Goal: Task Accomplishment & Management: Manage account settings

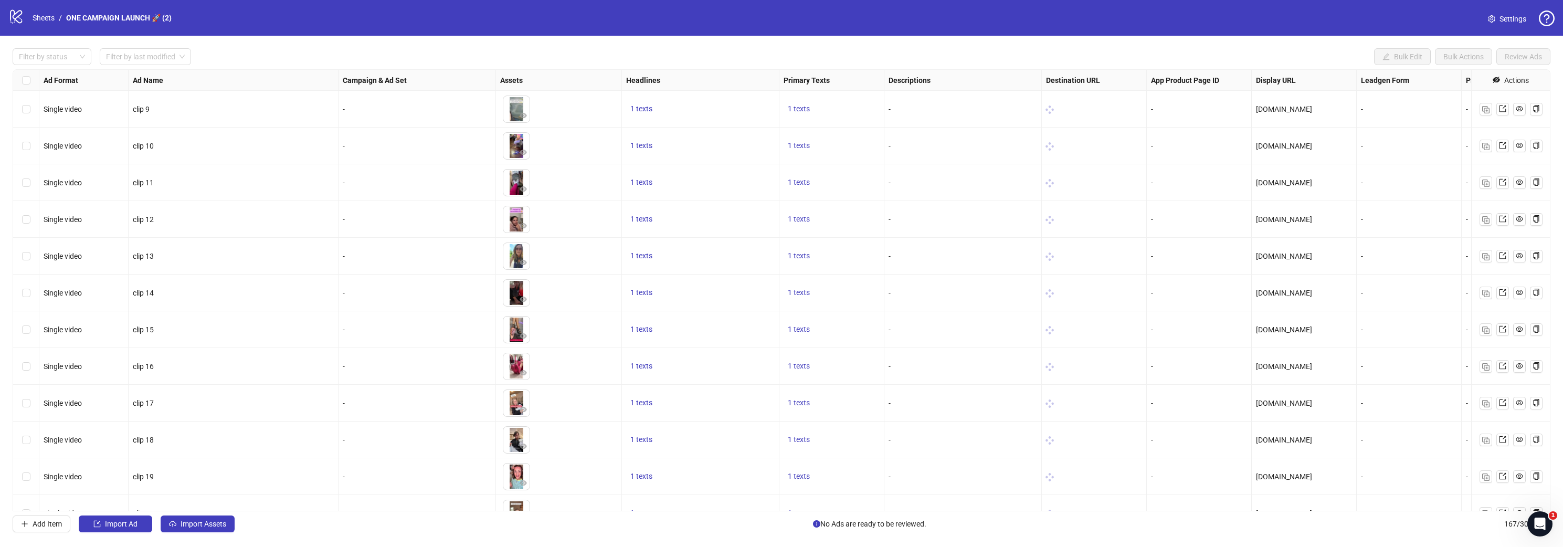
click at [1516, 20] on span "Settings" at bounding box center [1513, 19] width 27 height 12
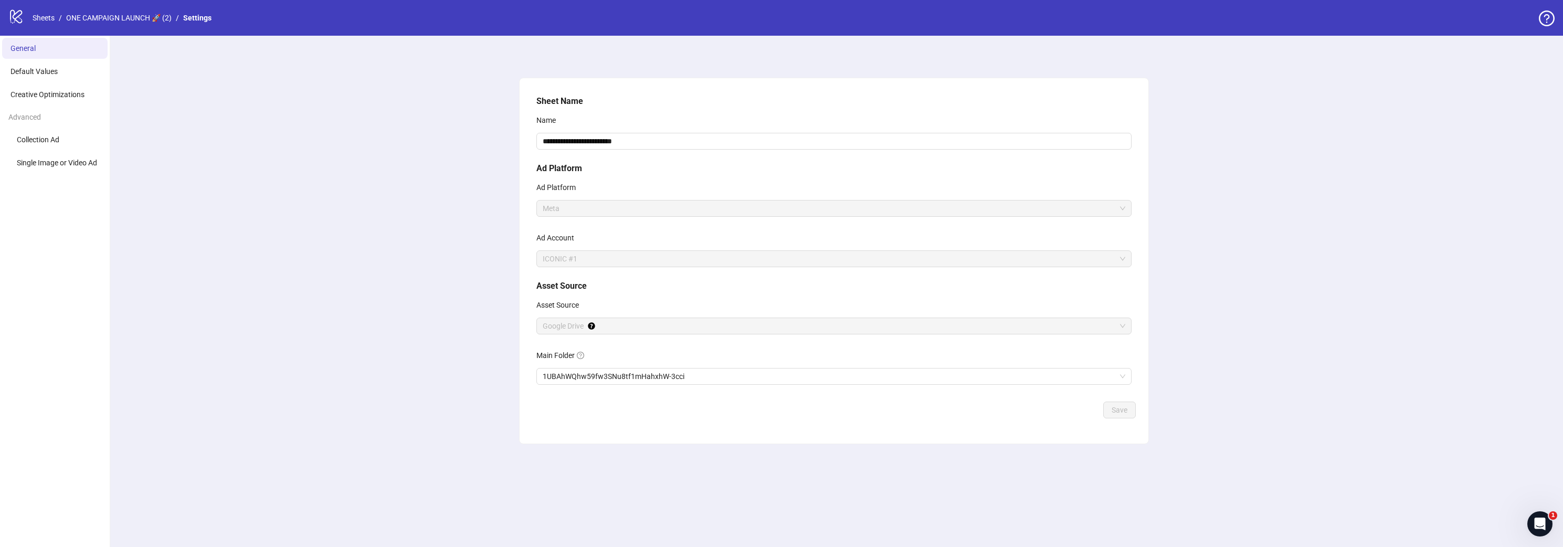
click at [18, 12] on icon "logo/logo-mobile" at bounding box center [16, 16] width 16 height 16
click at [1531, 522] on div "Open Intercom Messenger" at bounding box center [1540, 523] width 35 height 35
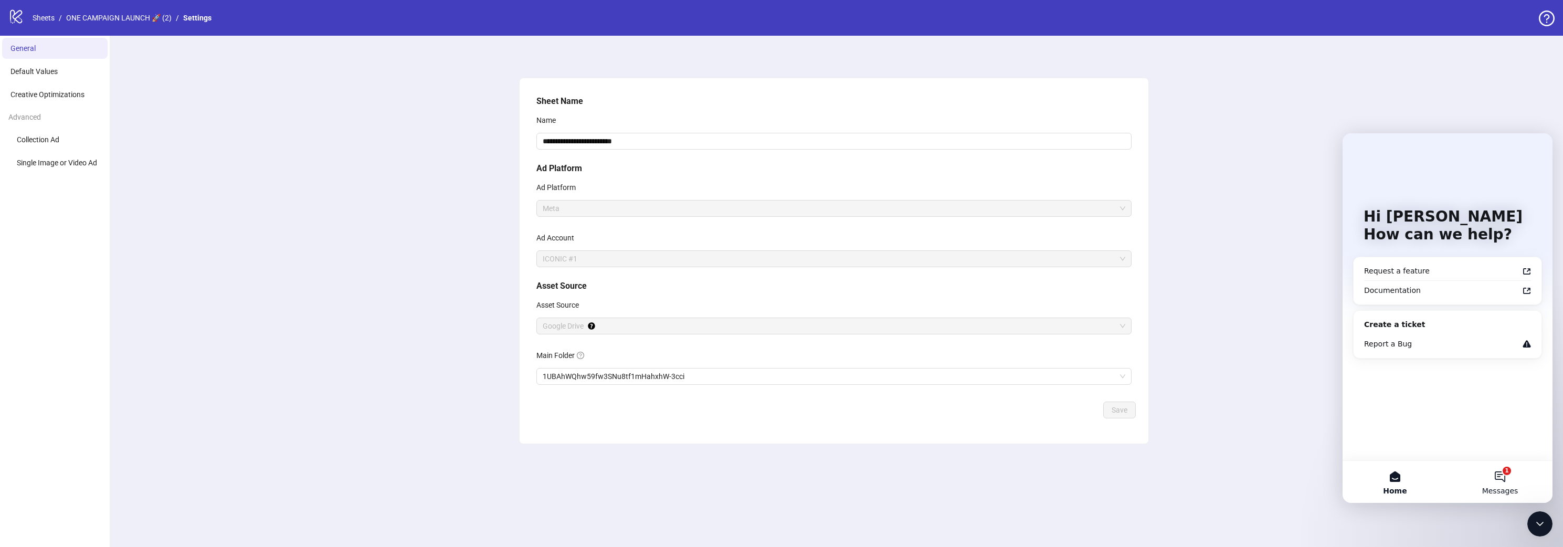
click at [1509, 484] on button "1 Messages" at bounding box center [1500, 482] width 105 height 42
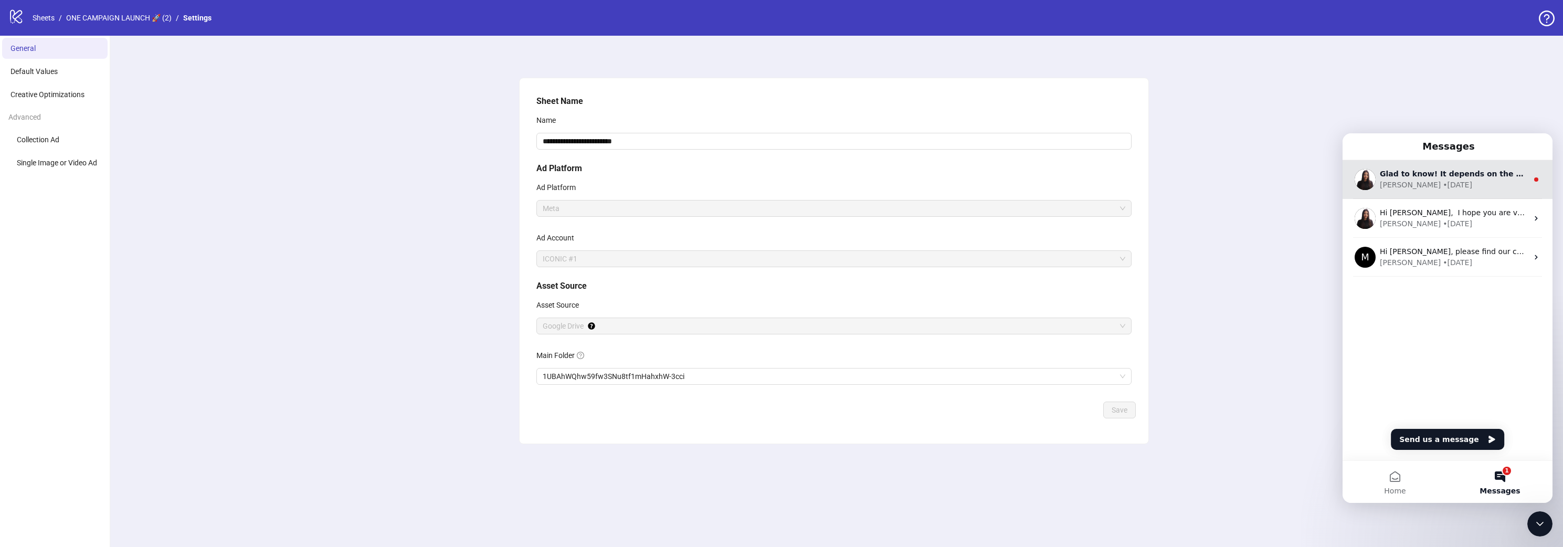
click at [1452, 182] on div "[PERSON_NAME] • [DATE]" at bounding box center [1454, 185] width 148 height 11
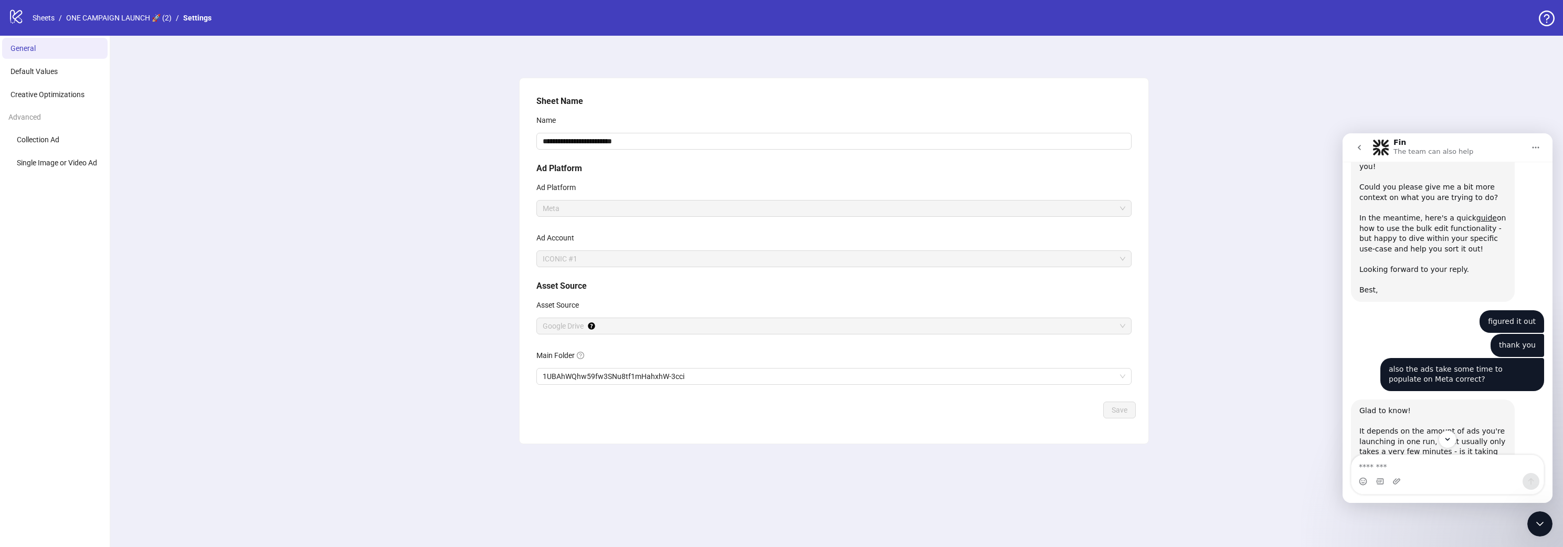
scroll to position [315, 0]
drag, startPoint x: 1457, startPoint y: 390, endPoint x: 1480, endPoint y: 389, distance: 23.1
click at [1481, 405] on div "Glad to know! It depends on the amount of ads you're launching in one run, but …" at bounding box center [1432, 436] width 147 height 62
click at [1475, 405] on div "Glad to know! It depends on the amount of ads you're launching in one run, but …" at bounding box center [1432, 436] width 147 height 62
click at [1470, 405] on div "Glad to know! It depends on the amount of ads you're launching in one run, but …" at bounding box center [1432, 436] width 147 height 62
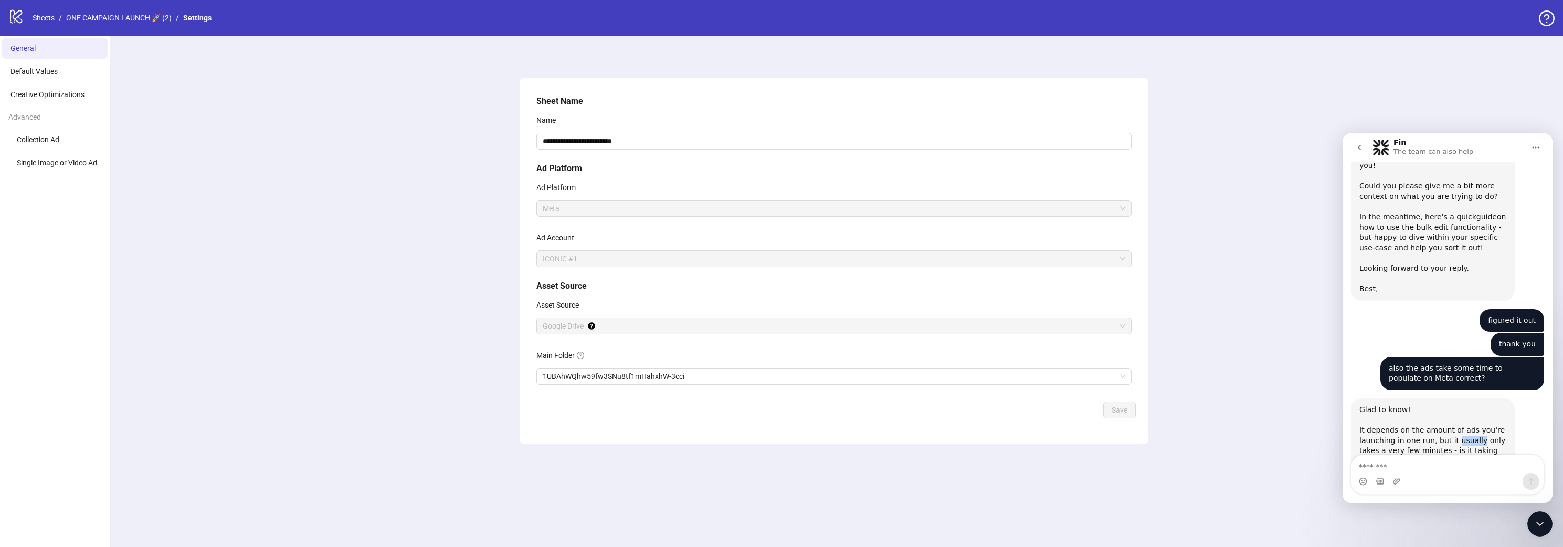
click at [1470, 405] on div "Glad to know! It depends on the amount of ads you're launching in one run, but …" at bounding box center [1432, 436] width 147 height 62
click at [1464, 412] on div "Glad to know! It depends on the amount of ads you're launching in one run, but …" at bounding box center [1432, 436] width 147 height 62
click at [1433, 474] on div "Intercom messenger" at bounding box center [1448, 481] width 192 height 17
click at [1434, 471] on textarea "Message…" at bounding box center [1448, 464] width 192 height 18
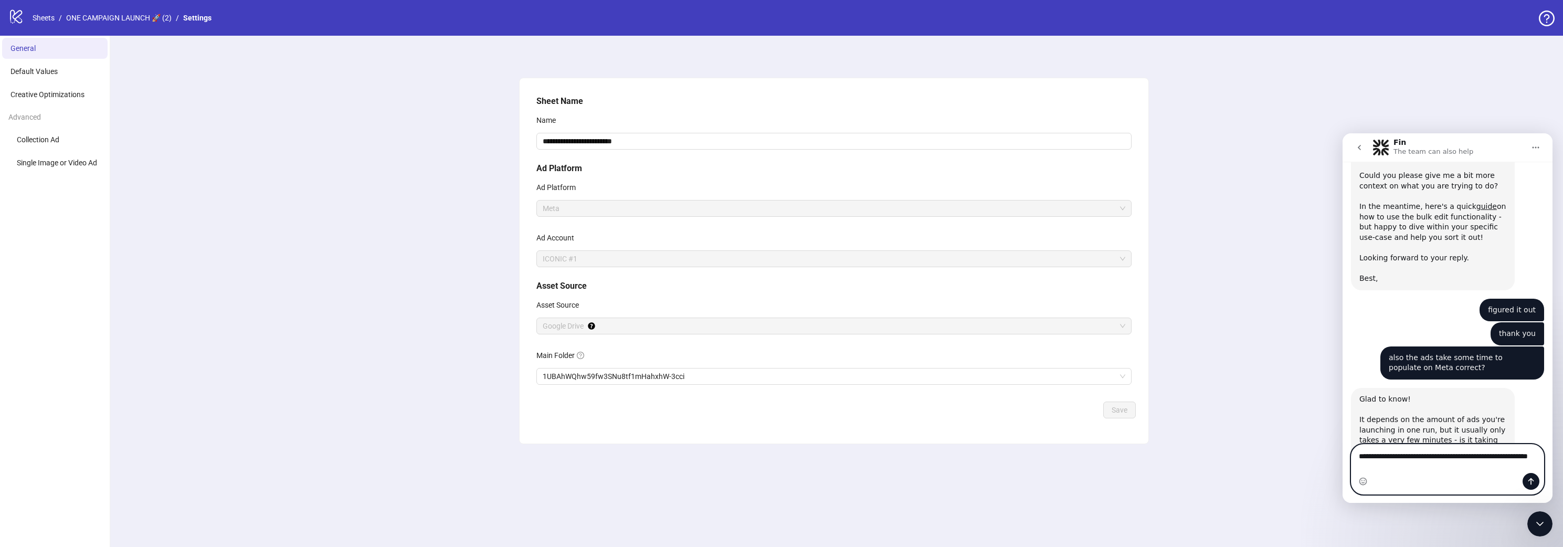
type textarea "**********"
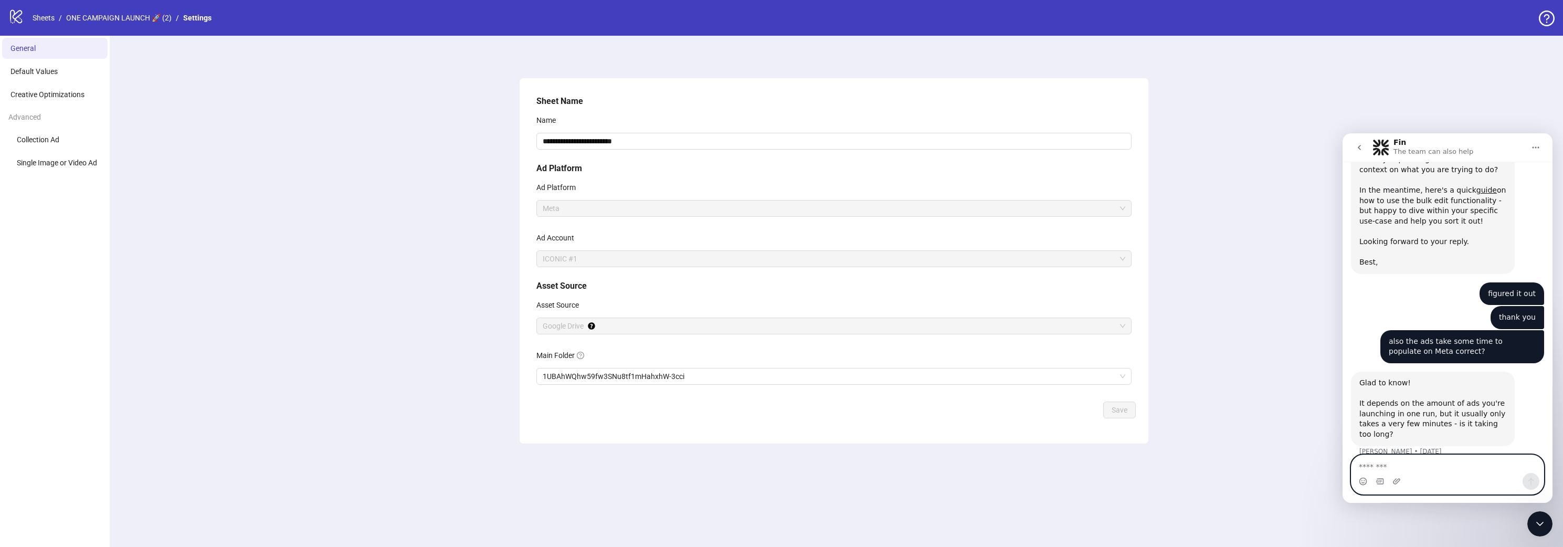
scroll to position [385, 0]
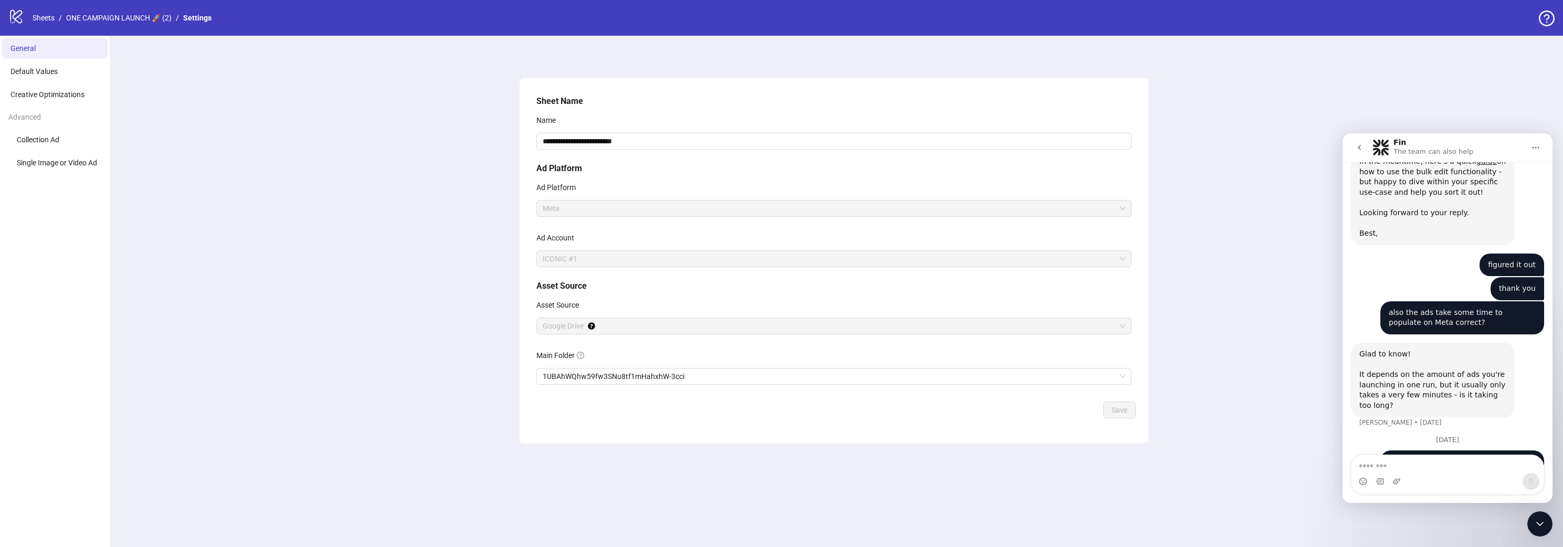
click at [1543, 527] on icon "Close Intercom Messenger" at bounding box center [1540, 524] width 13 height 13
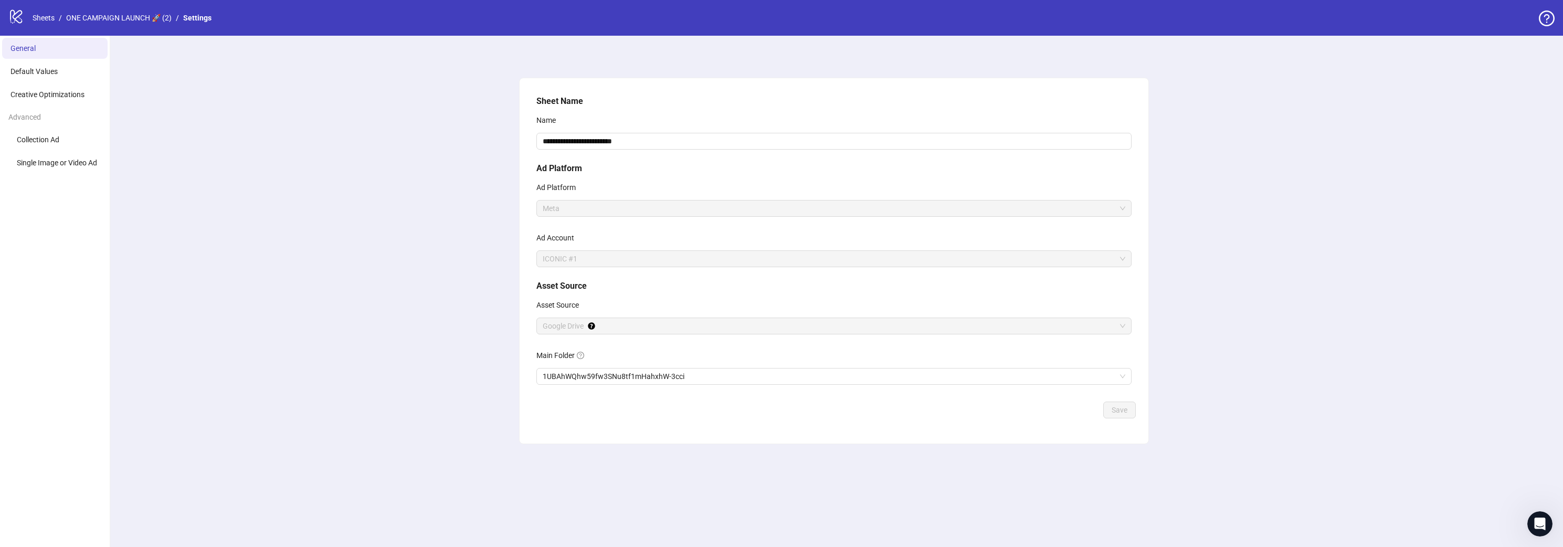
click at [185, 132] on div "**********" at bounding box center [834, 291] width 1458 height 511
click at [1539, 22] on icon "question-circle" at bounding box center [1547, 18] width 16 height 16
click at [1539, 10] on icon "question-circle" at bounding box center [1547, 18] width 16 height 16
click at [14, 19] on icon "logo/logo-mobile" at bounding box center [16, 16] width 16 height 16
click at [22, 20] on icon "logo/logo-mobile" at bounding box center [16, 16] width 16 height 16
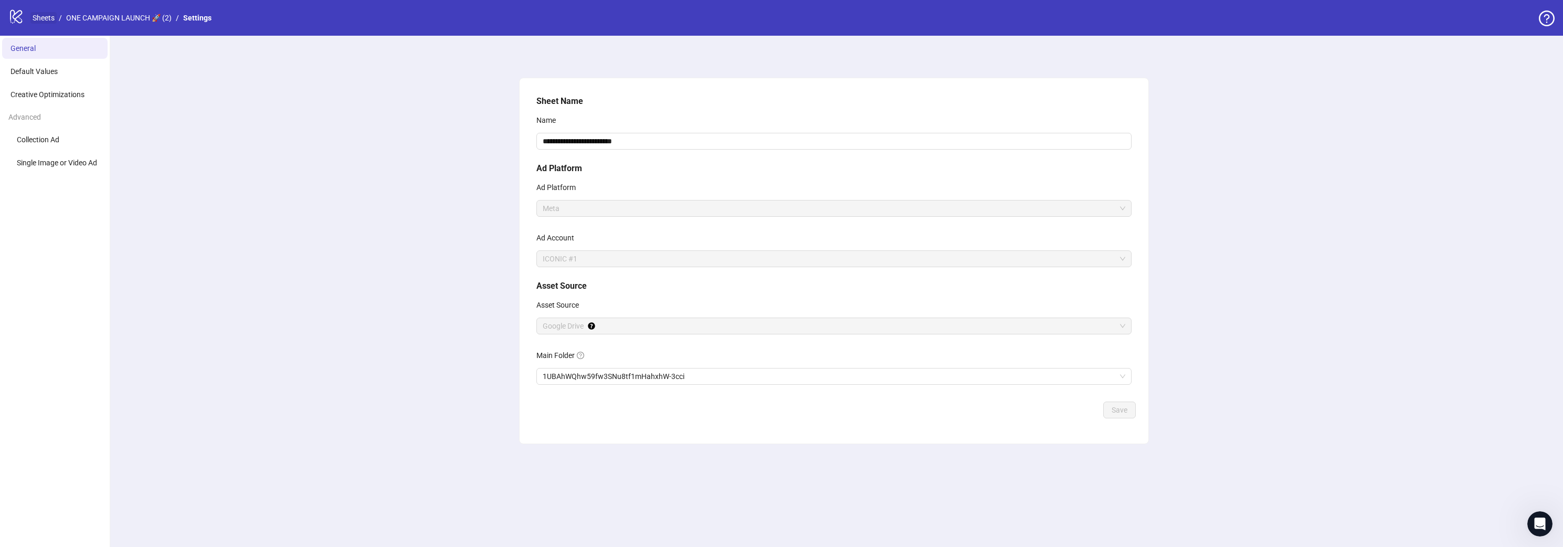
click at [44, 22] on link "Sheets" at bounding box center [43, 18] width 26 height 12
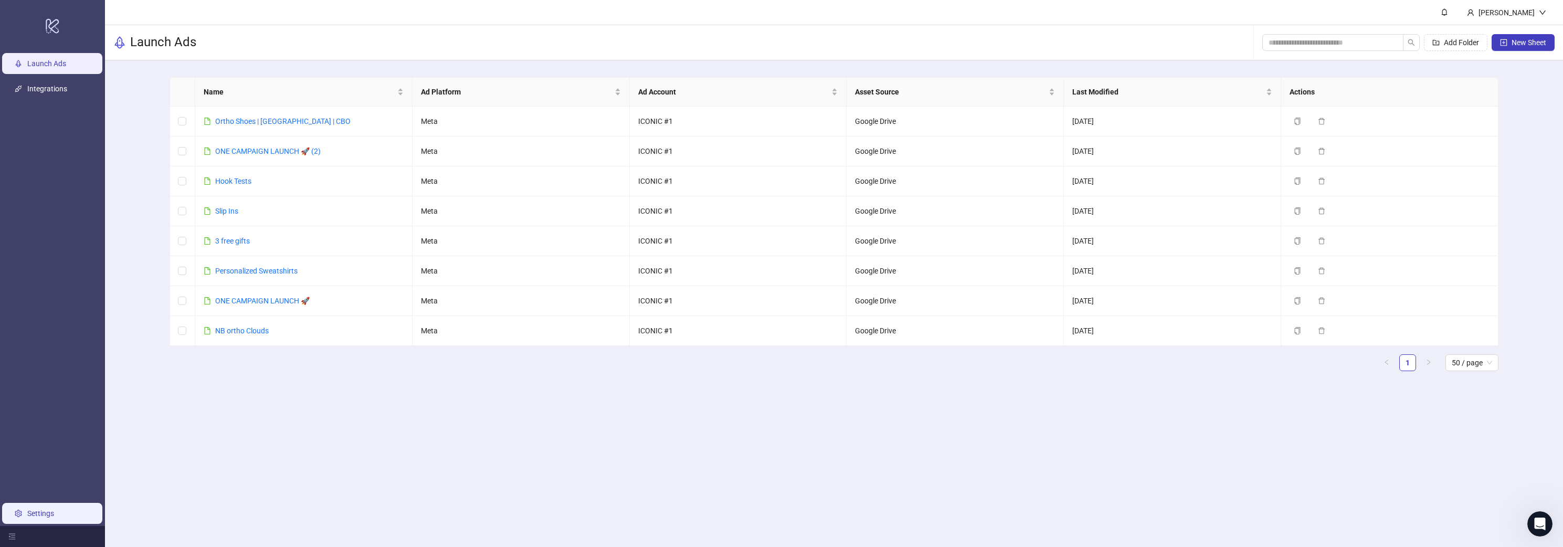
click at [29, 516] on link "Settings" at bounding box center [40, 513] width 27 height 8
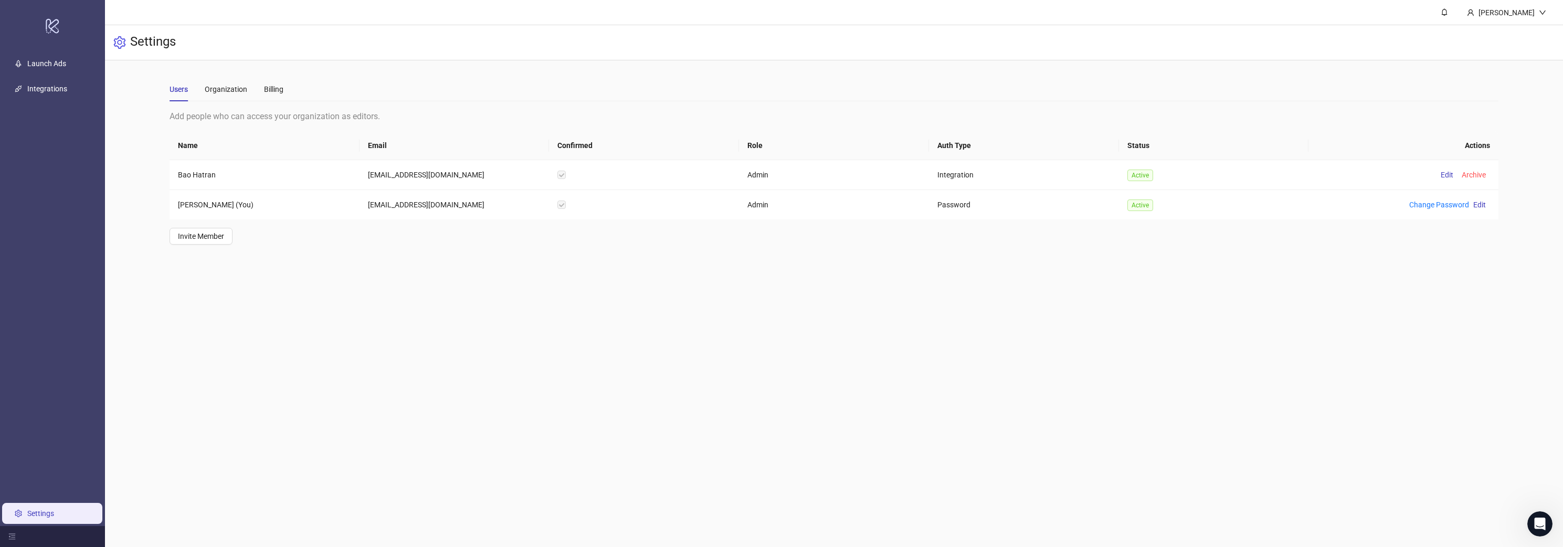
click at [271, 105] on div "Users Organization Billing Add people who can access your organization as edito…" at bounding box center [834, 160] width 1329 height 167
click at [277, 96] on div "Billing" at bounding box center [273, 89] width 19 height 24
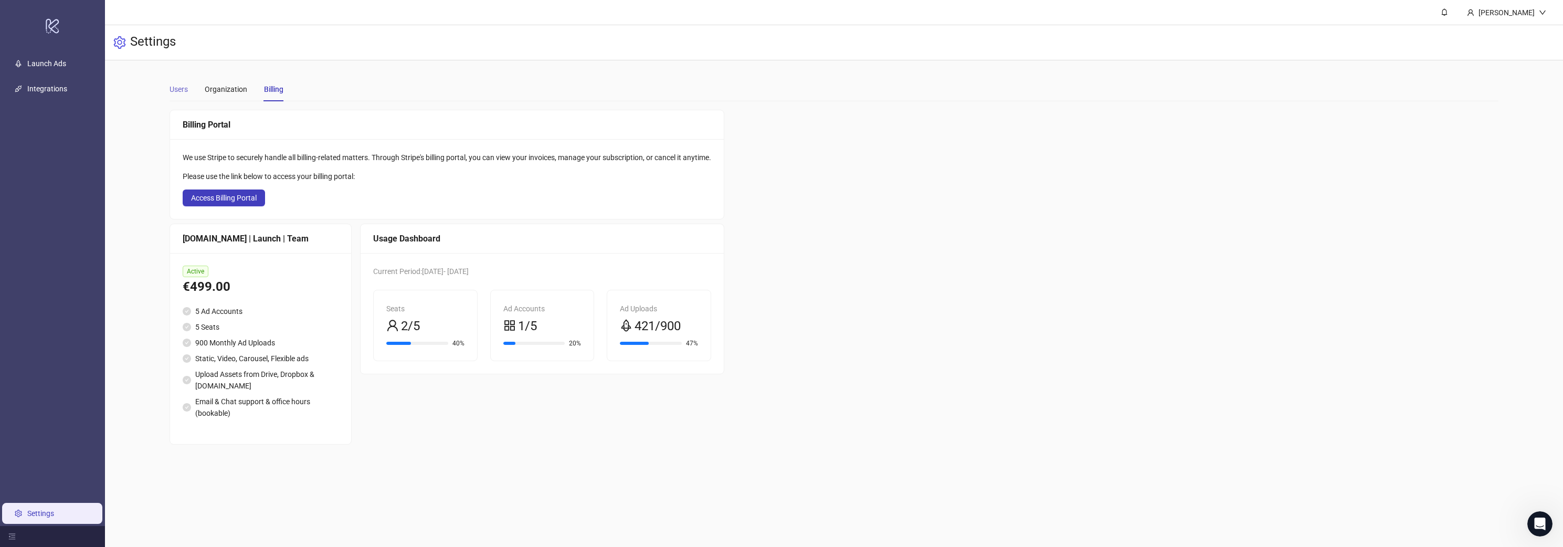
click at [184, 96] on div "Users" at bounding box center [179, 89] width 18 height 24
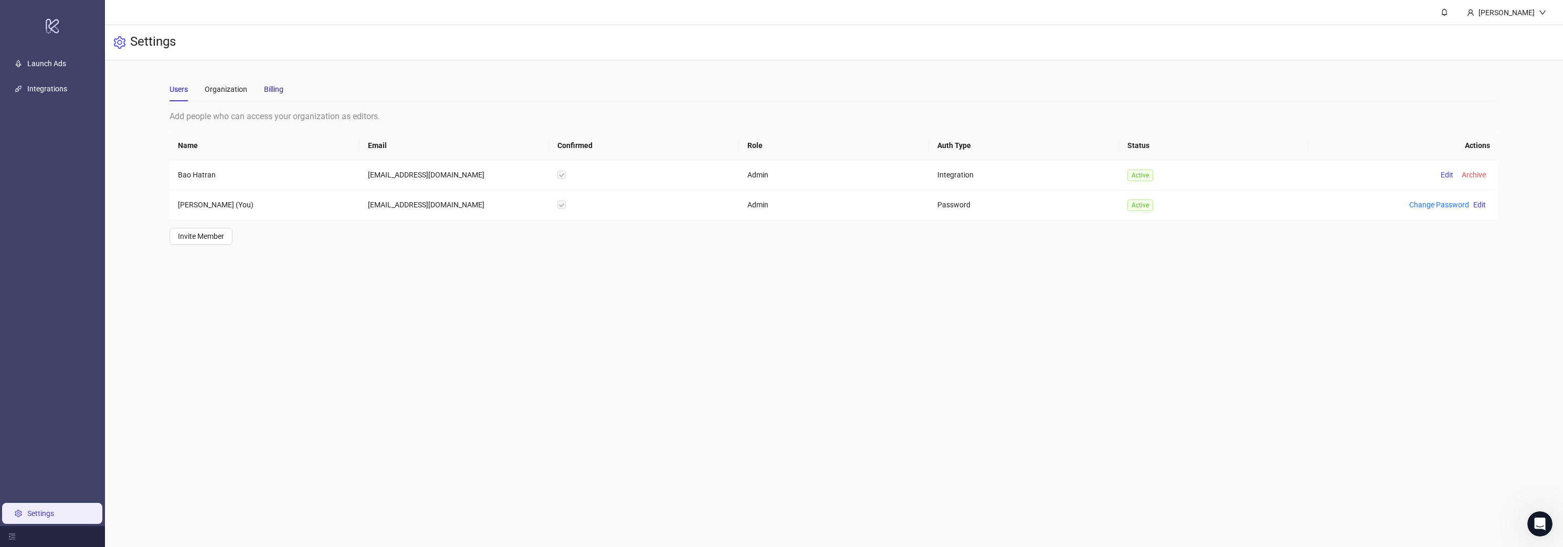
click at [273, 94] on div "Billing" at bounding box center [273, 89] width 19 height 12
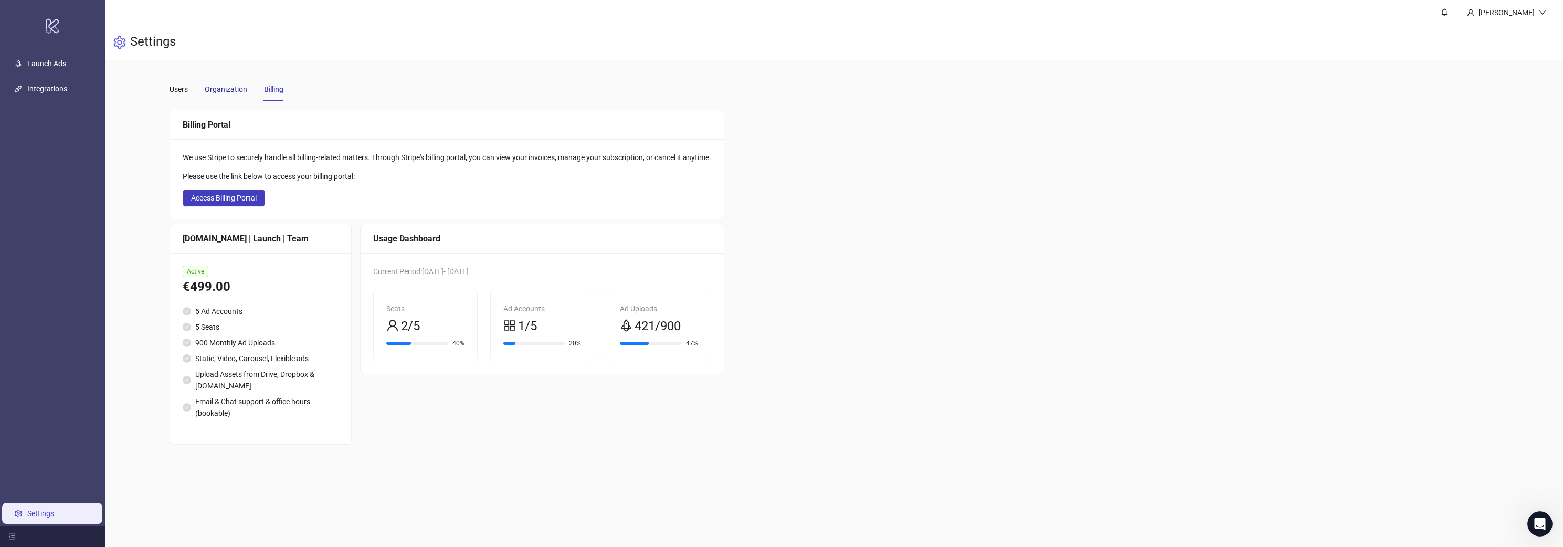
click at [231, 91] on div "Organization" at bounding box center [226, 89] width 43 height 12
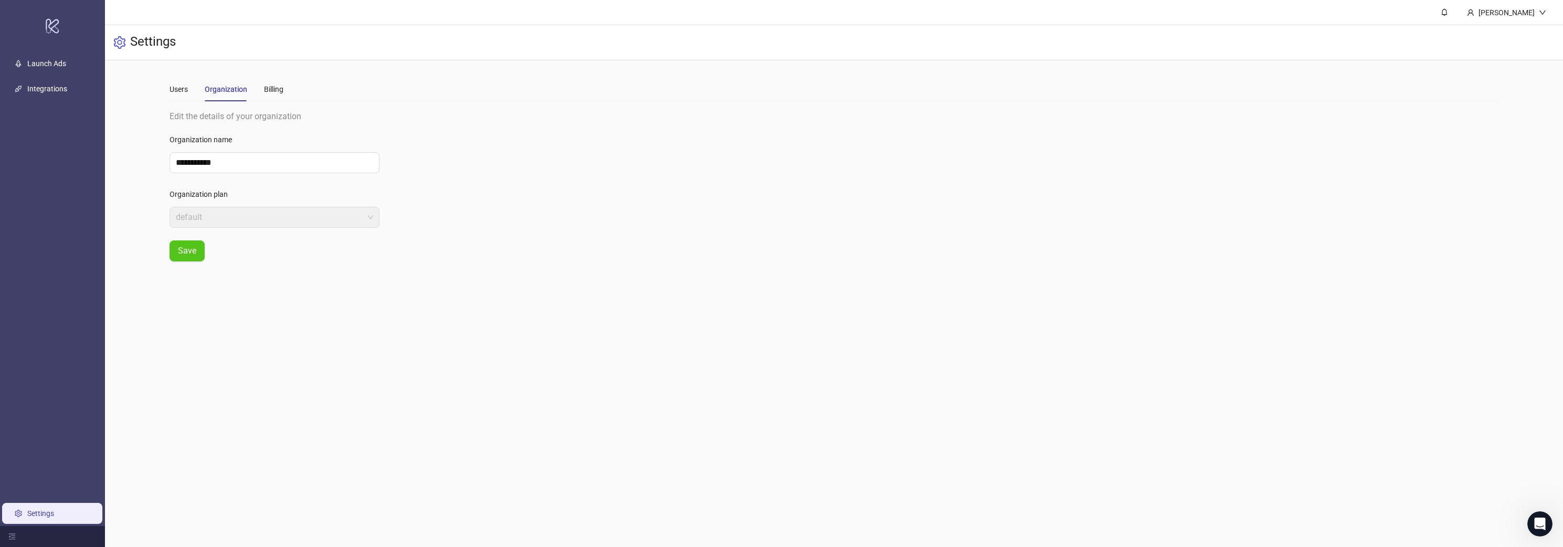
click at [258, 87] on div "Users Organization Billing" at bounding box center [227, 89] width 114 height 24
click at [262, 89] on div "Users Organization Billing" at bounding box center [227, 89] width 114 height 24
click at [267, 89] on div "Billing" at bounding box center [273, 89] width 19 height 12
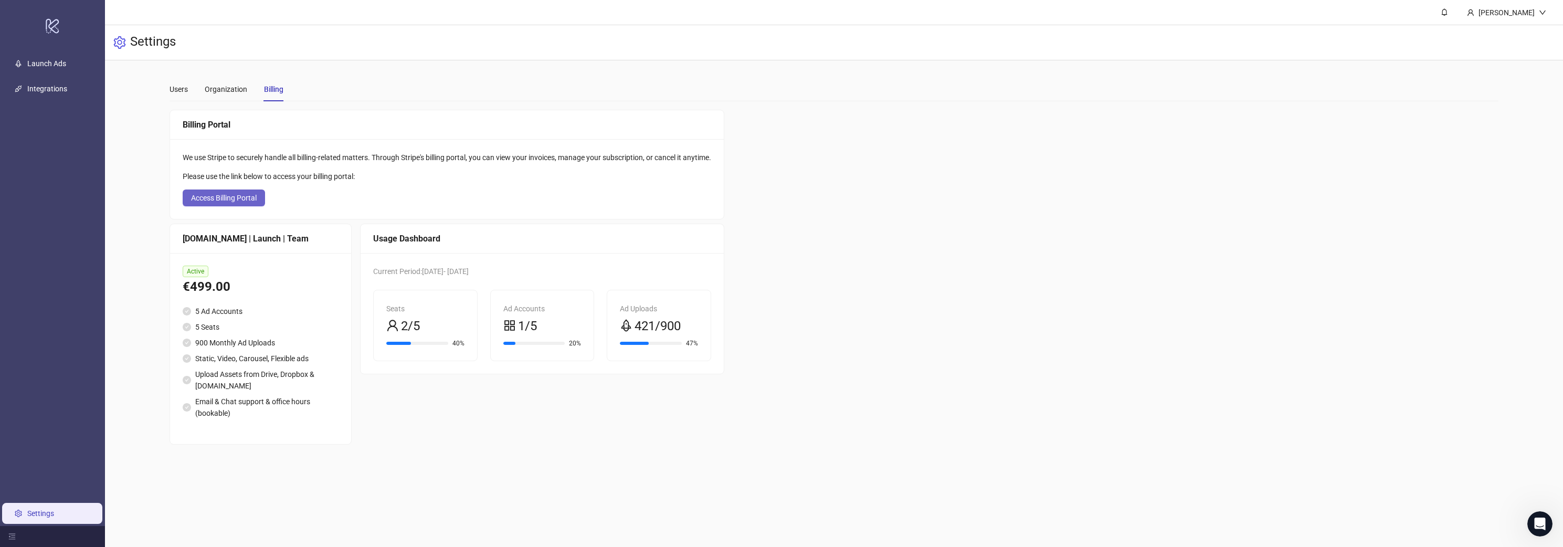
click at [244, 203] on button "Access Billing Portal" at bounding box center [224, 197] width 82 height 17
click at [48, 62] on link "Launch Ads" at bounding box center [46, 63] width 39 height 8
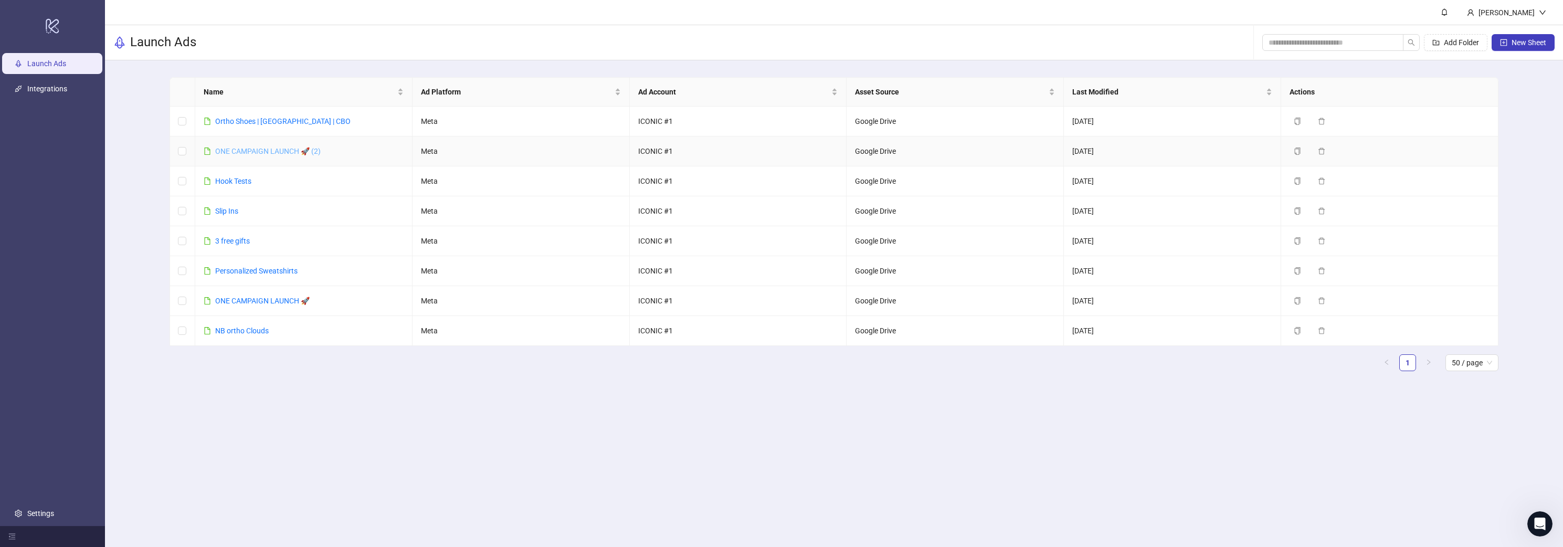
click at [273, 150] on link "ONE CAMPAIGN LAUNCH 🚀 (2)" at bounding box center [267, 151] width 105 height 8
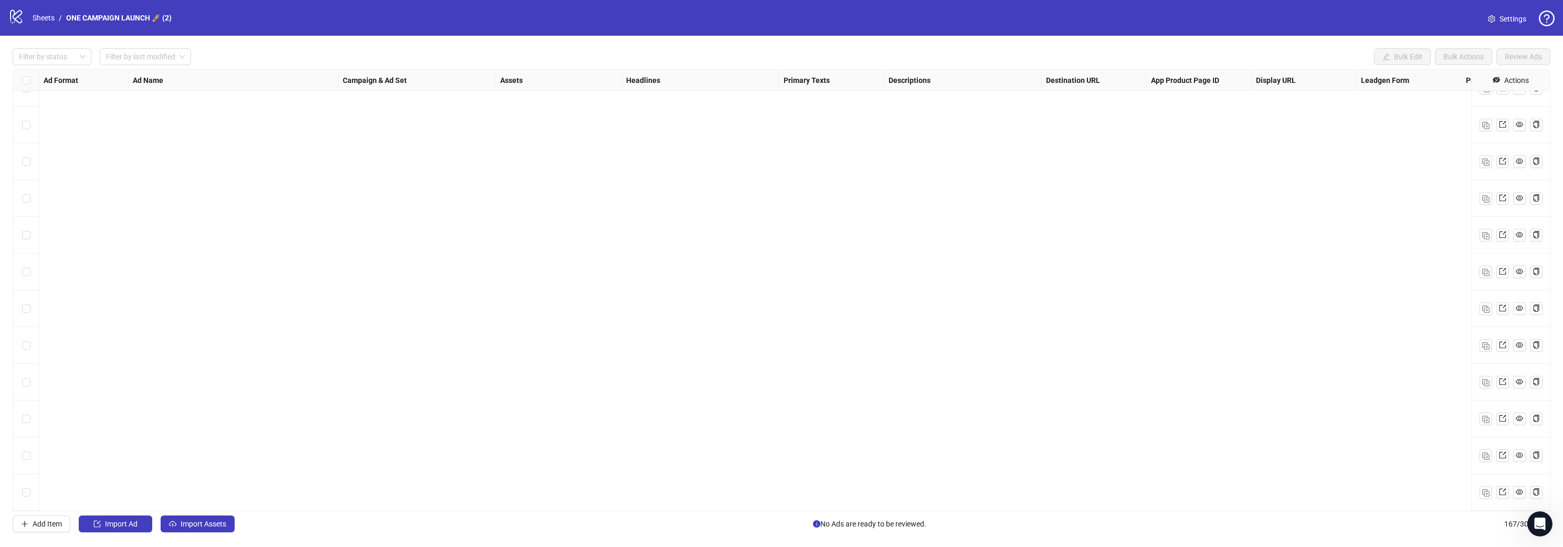
scroll to position [4452, 0]
